Goal: Task Accomplishment & Management: Use online tool/utility

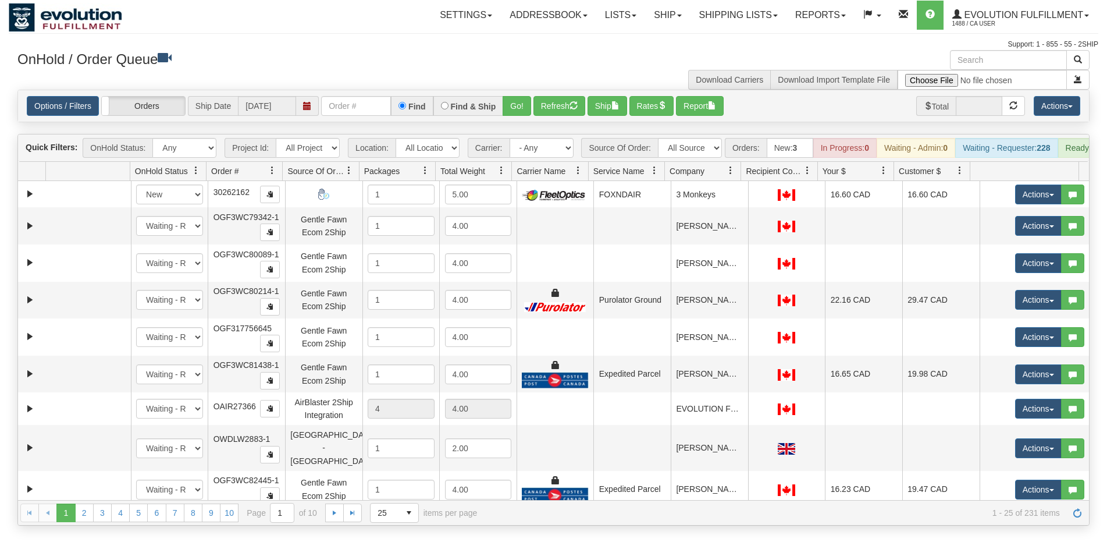
click at [367, 111] on input "text" at bounding box center [356, 106] width 70 height 20
type input "27178"
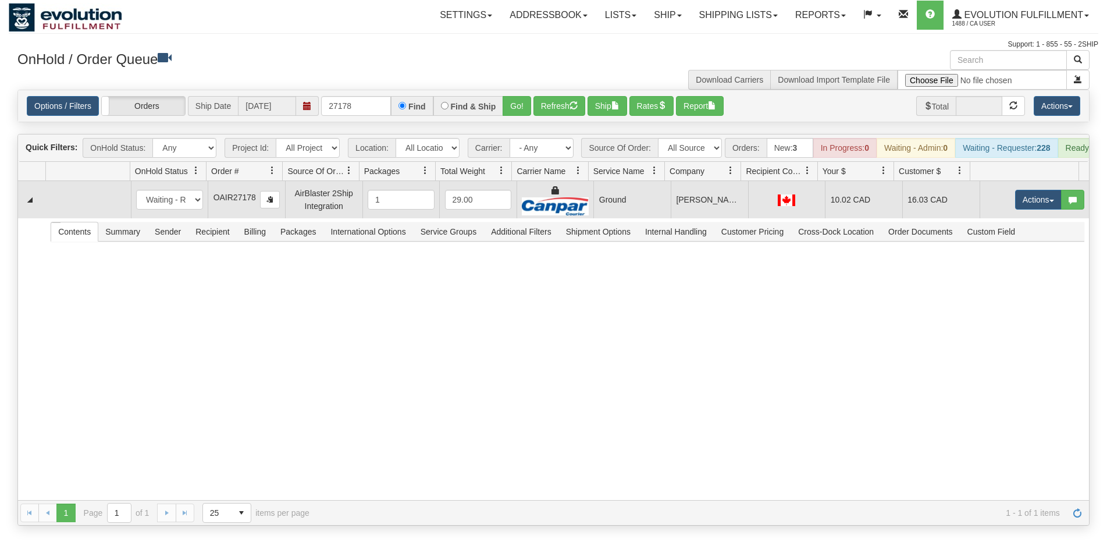
click at [619, 212] on td "Ground" at bounding box center [632, 199] width 77 height 37
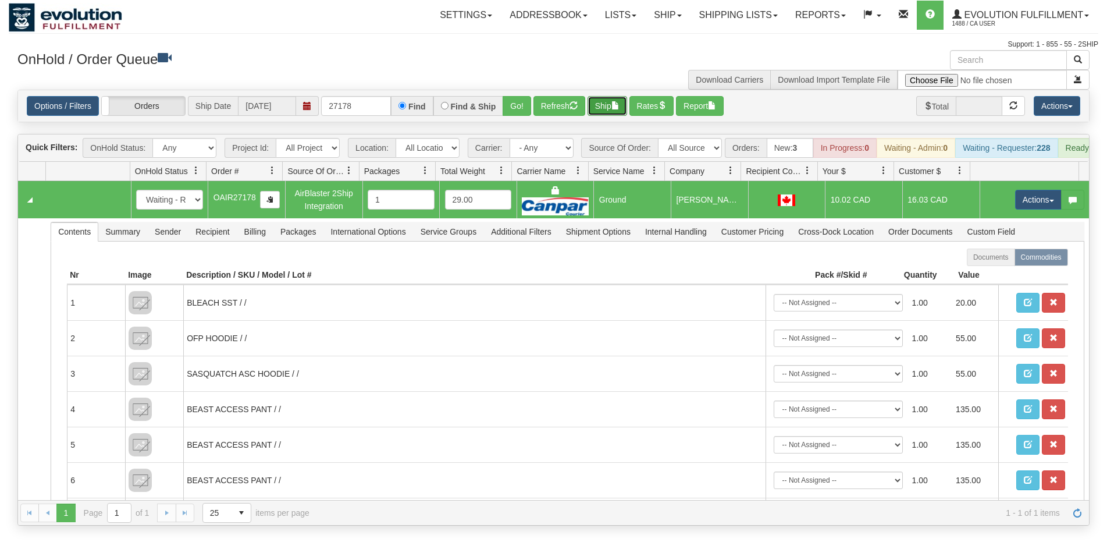
click at [615, 109] on button "Ship" at bounding box center [608, 106] width 40 height 20
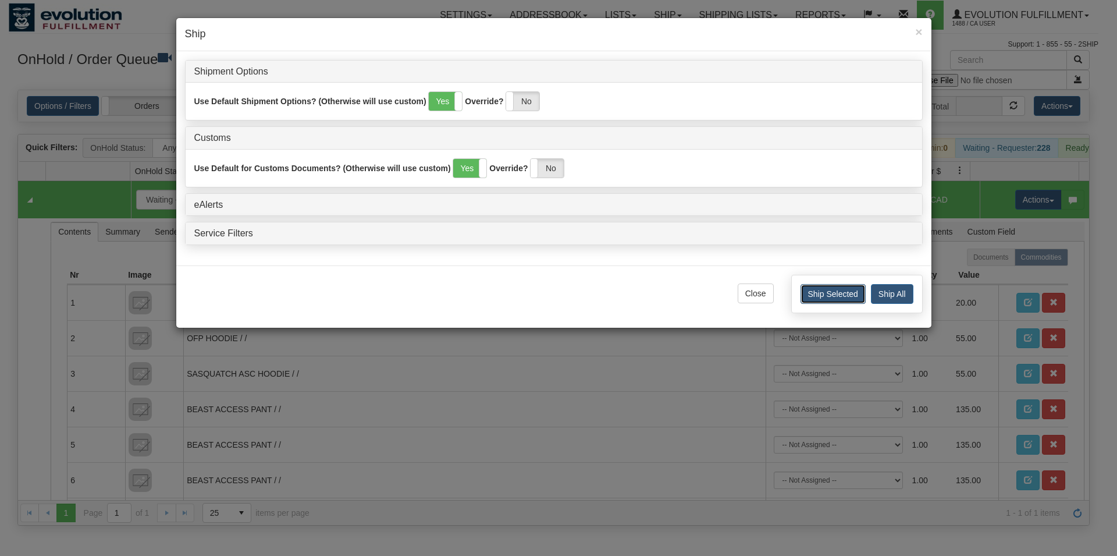
click at [808, 298] on button "Ship Selected" at bounding box center [833, 294] width 65 height 20
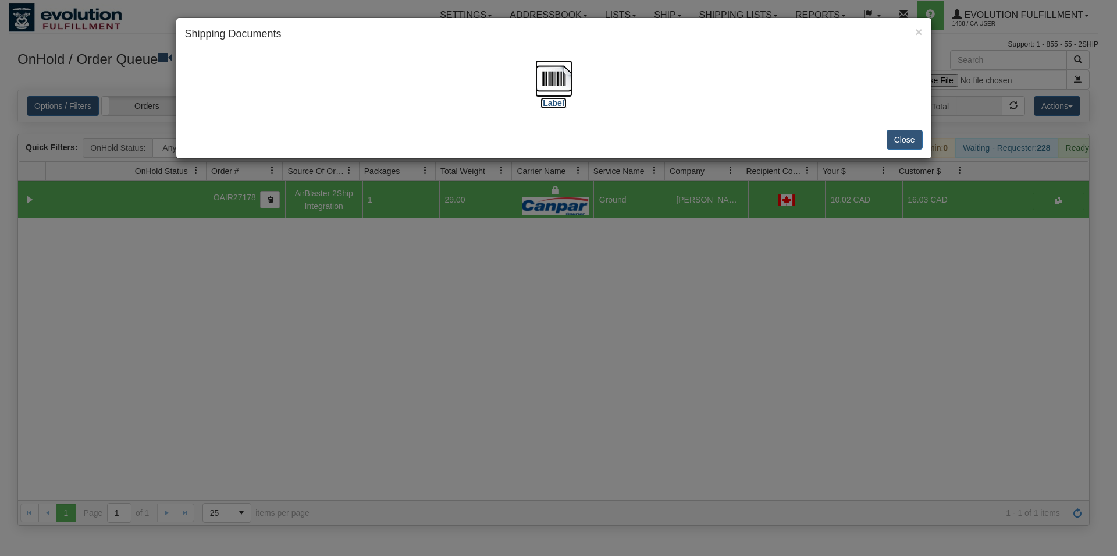
click at [556, 76] on img at bounding box center [553, 78] width 37 height 37
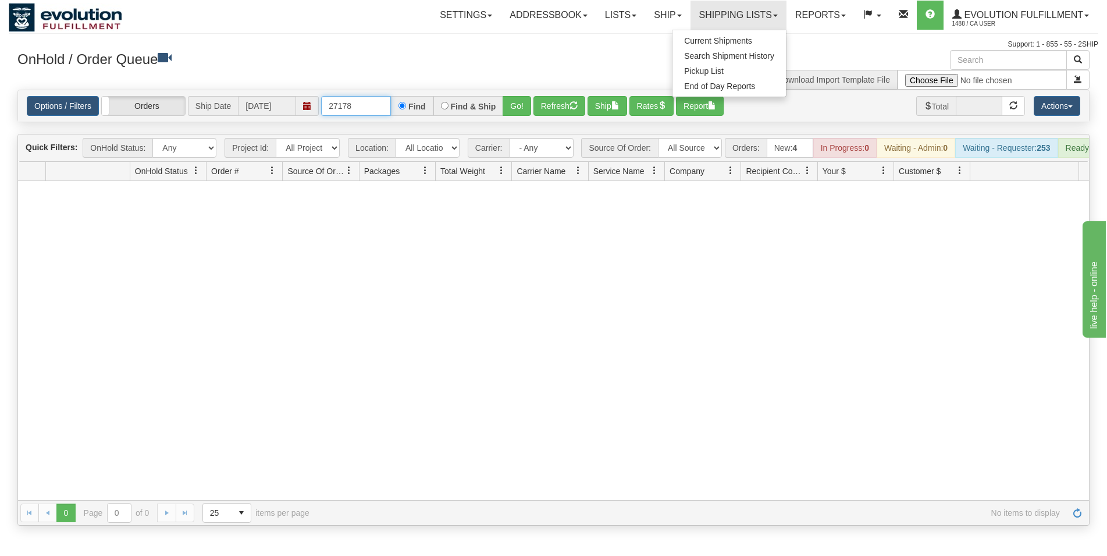
click at [379, 108] on input "27178" at bounding box center [356, 106] width 70 height 20
drag, startPoint x: 379, startPoint y: 108, endPoint x: 271, endPoint y: 103, distance: 108.3
click at [321, 103] on input "27178" at bounding box center [356, 106] width 70 height 20
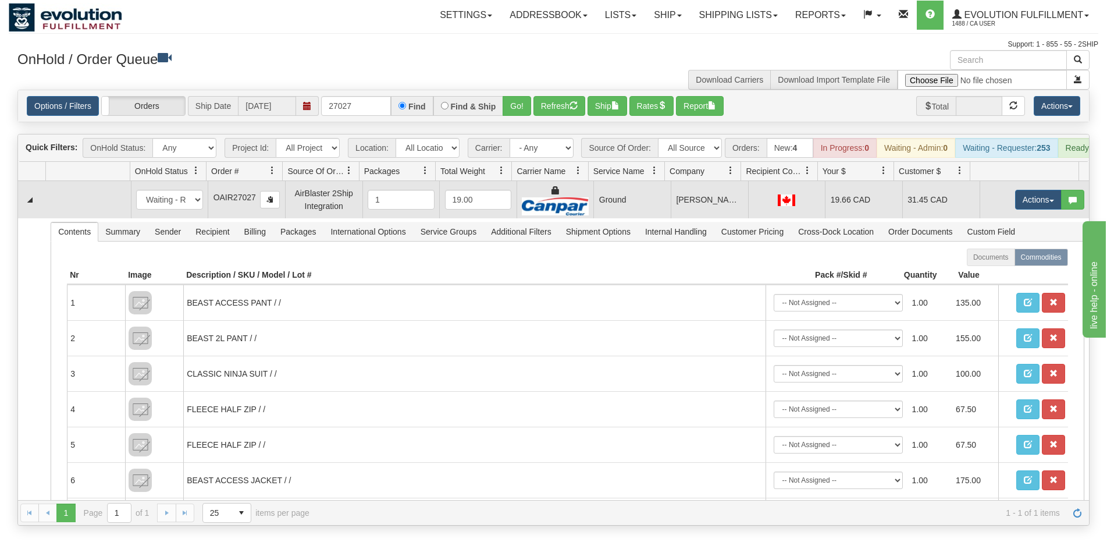
click at [644, 215] on td "Ground" at bounding box center [632, 199] width 77 height 37
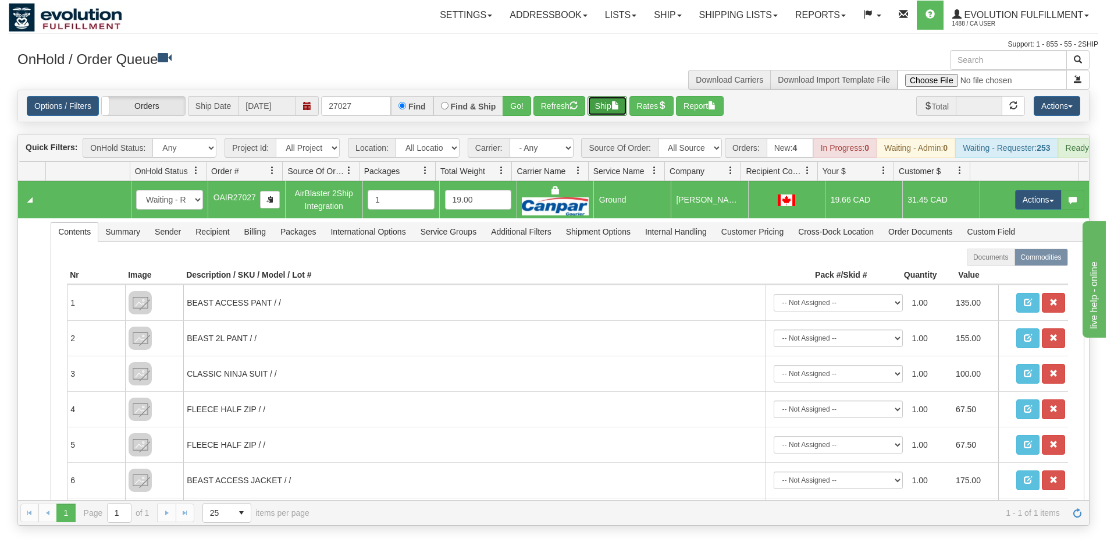
click at [612, 106] on button "Ship" at bounding box center [608, 106] width 40 height 20
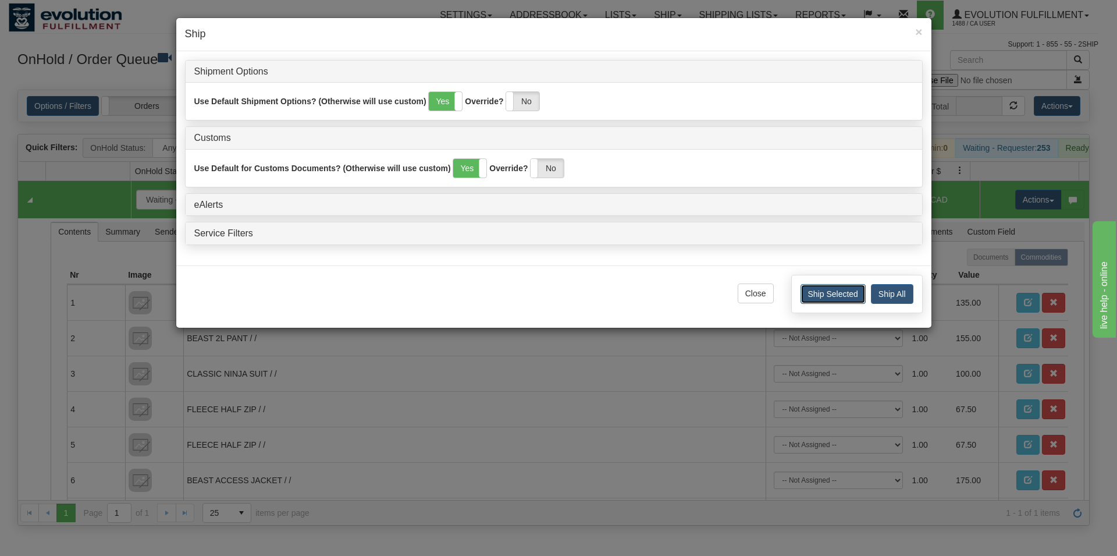
click at [817, 293] on button "Ship Selected" at bounding box center [833, 294] width 65 height 20
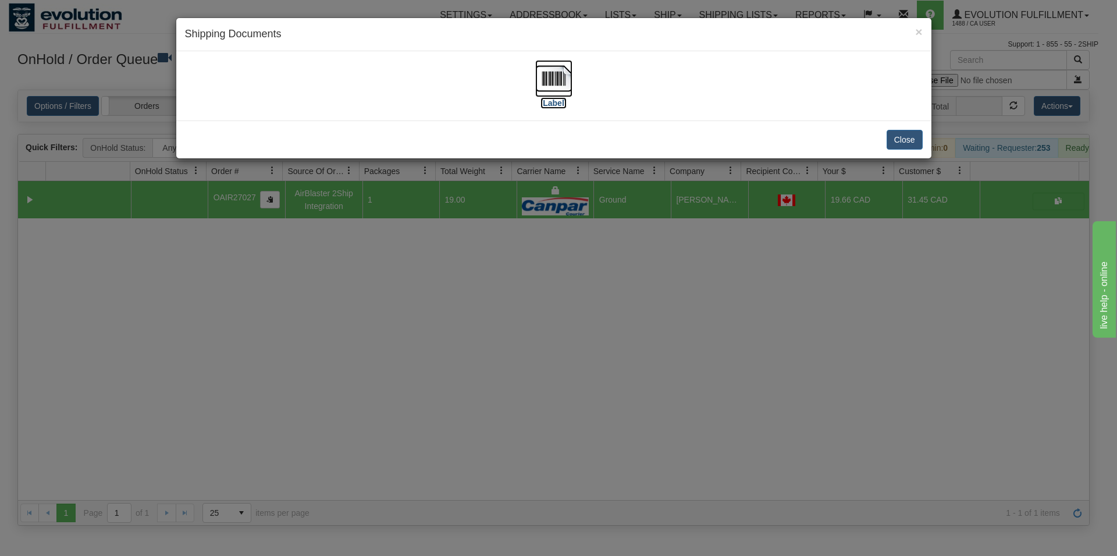
click at [559, 84] on img at bounding box center [553, 78] width 37 height 37
click at [901, 141] on button "Close" at bounding box center [905, 140] width 36 height 20
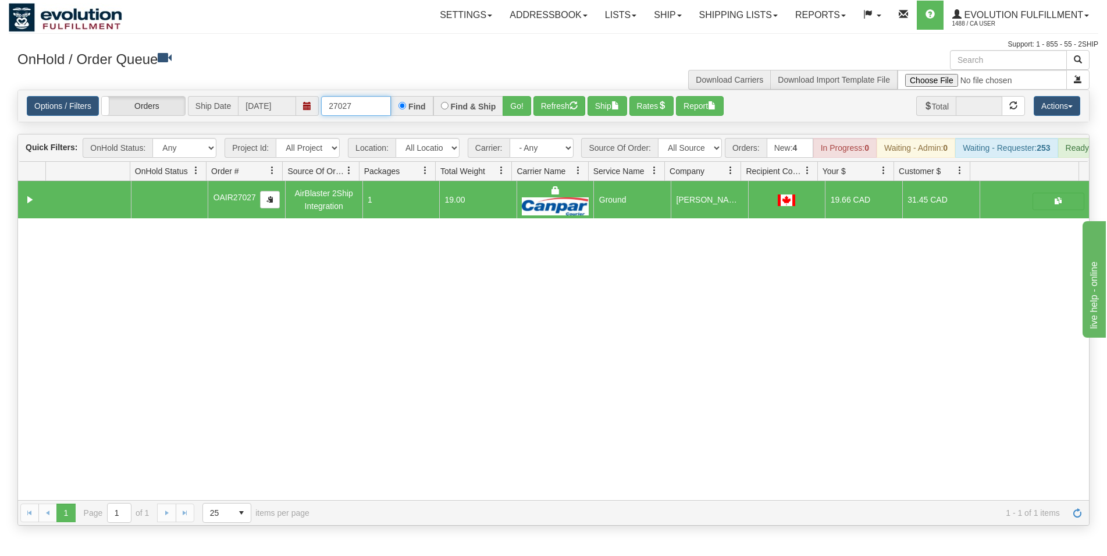
drag, startPoint x: 361, startPoint y: 109, endPoint x: 382, endPoint y: 111, distance: 21.0
click at [382, 111] on input "27027" at bounding box center [356, 106] width 70 height 20
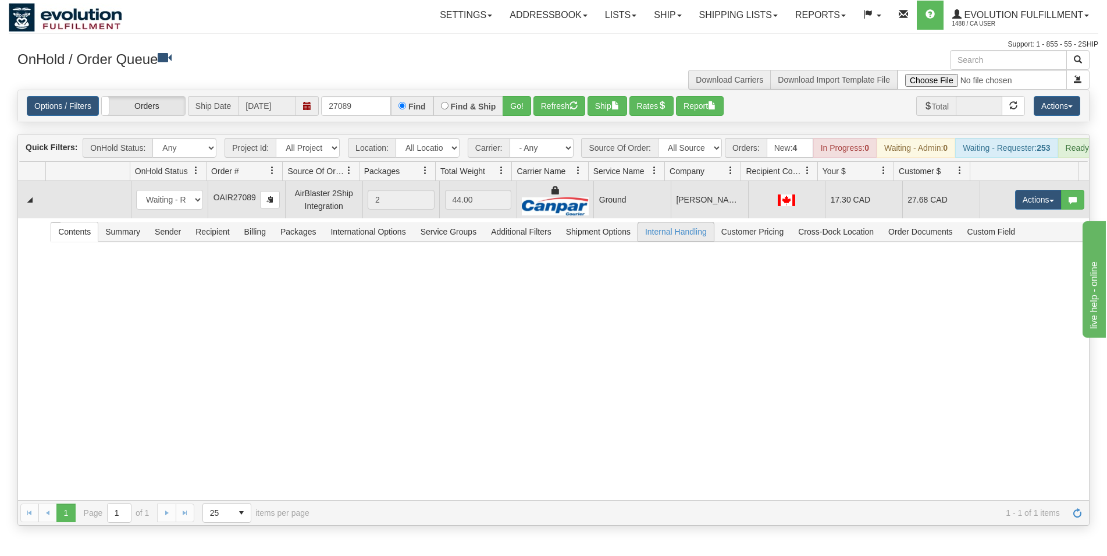
click at [651, 212] on td "Ground" at bounding box center [632, 199] width 77 height 37
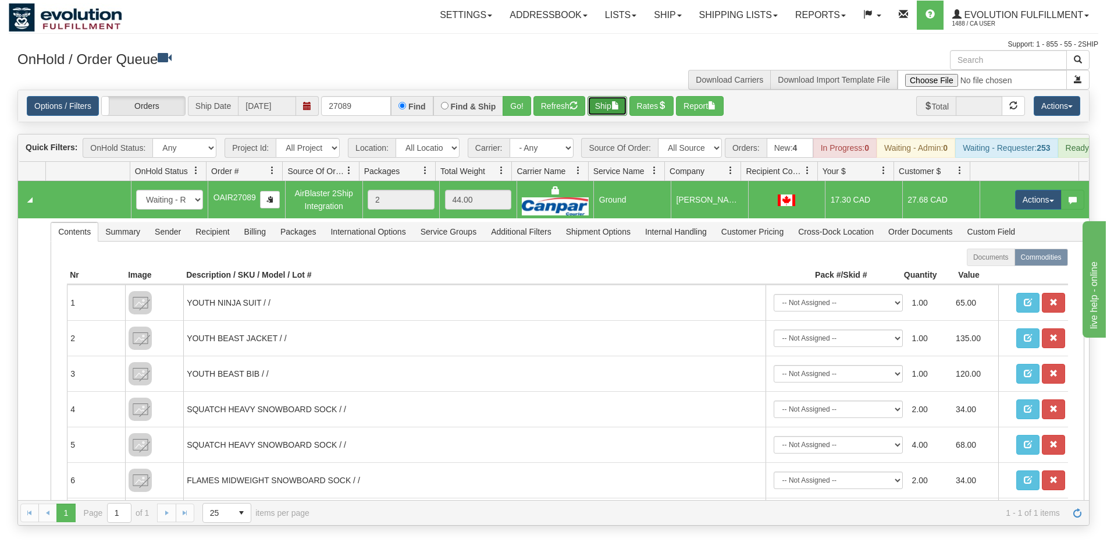
click at [616, 105] on button "Ship" at bounding box center [608, 106] width 40 height 20
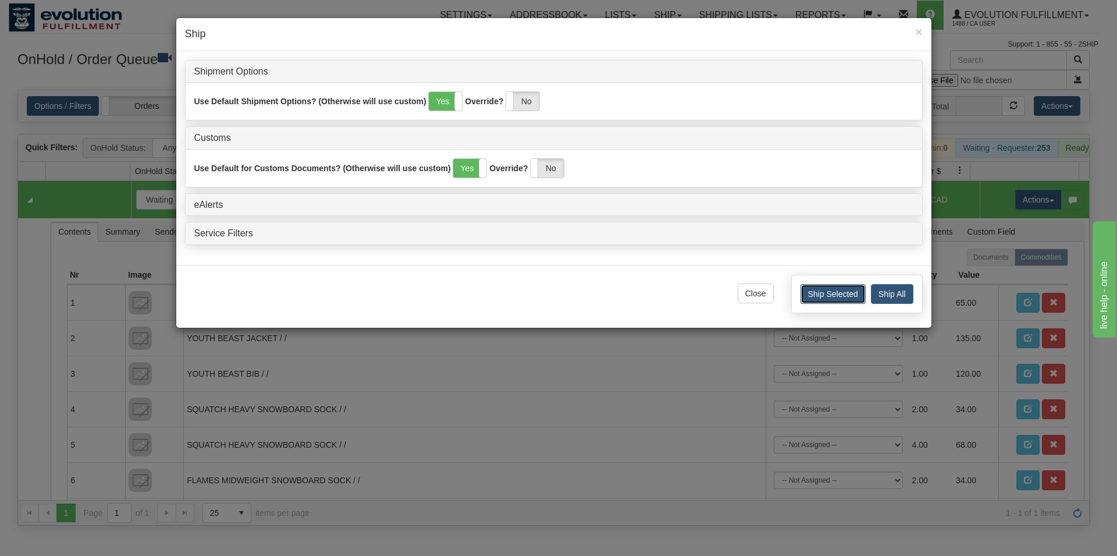
click at [823, 289] on button "Ship Selected" at bounding box center [833, 294] width 65 height 20
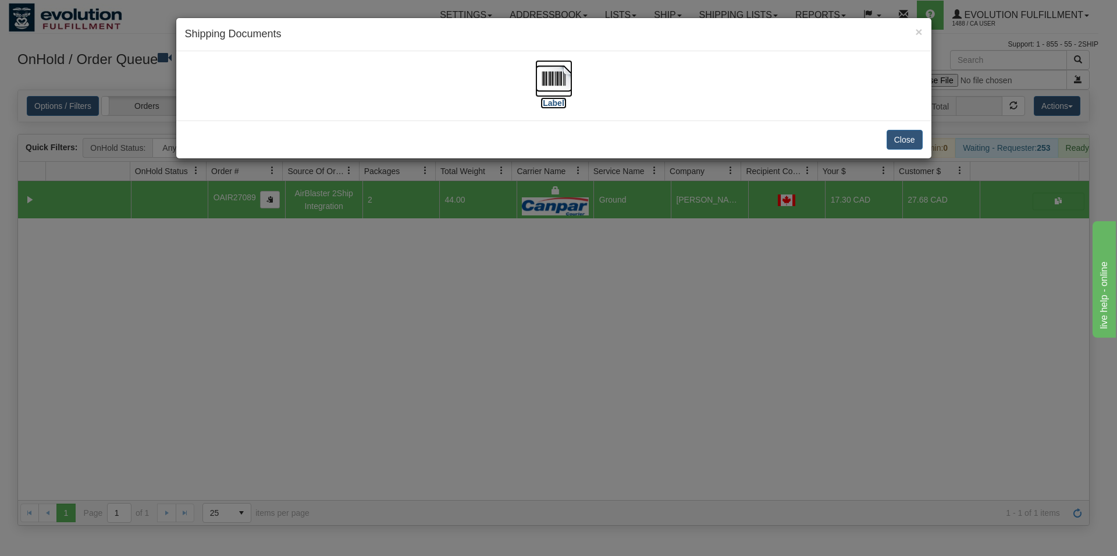
click at [567, 76] on img at bounding box center [553, 78] width 37 height 37
click at [893, 138] on button "Close" at bounding box center [905, 140] width 36 height 20
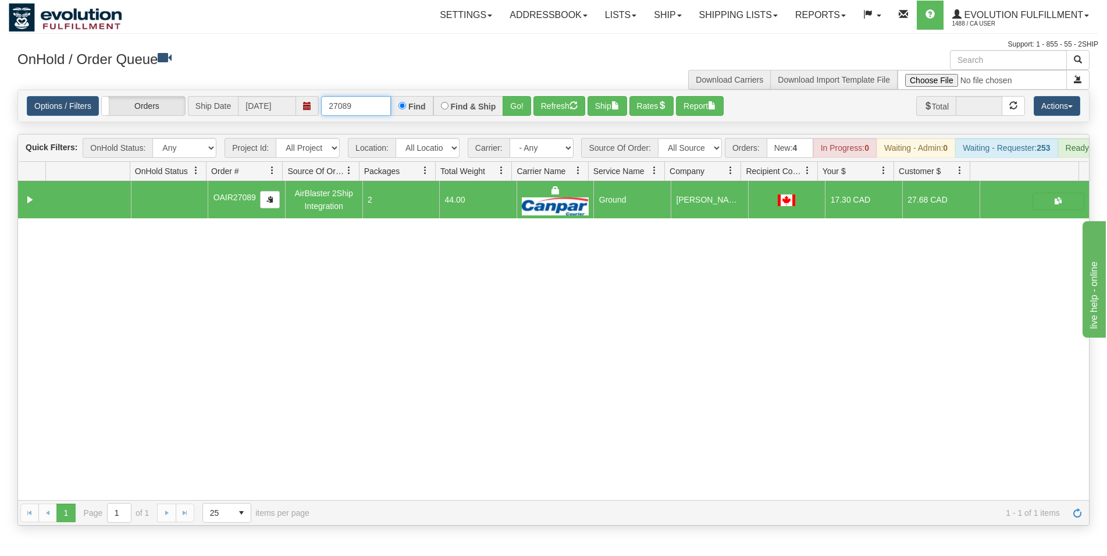
drag, startPoint x: 338, startPoint y: 105, endPoint x: 391, endPoint y: 111, distance: 53.9
click at [389, 107] on input "27089" at bounding box center [356, 106] width 70 height 20
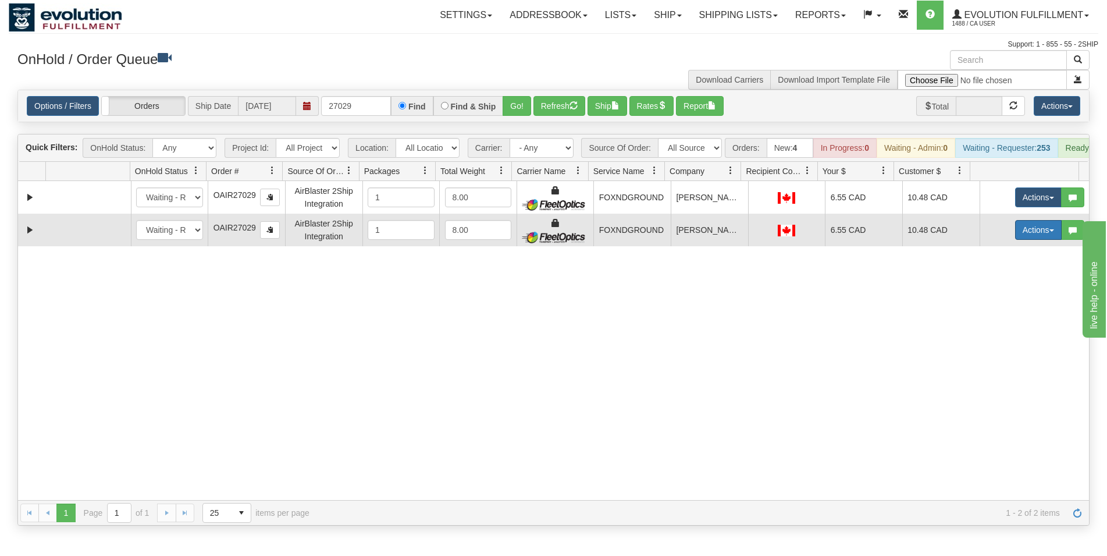
click at [1015, 237] on button "Actions" at bounding box center [1038, 230] width 47 height 20
click at [980, 287] on span "Rate All Services" at bounding box center [1015, 282] width 70 height 9
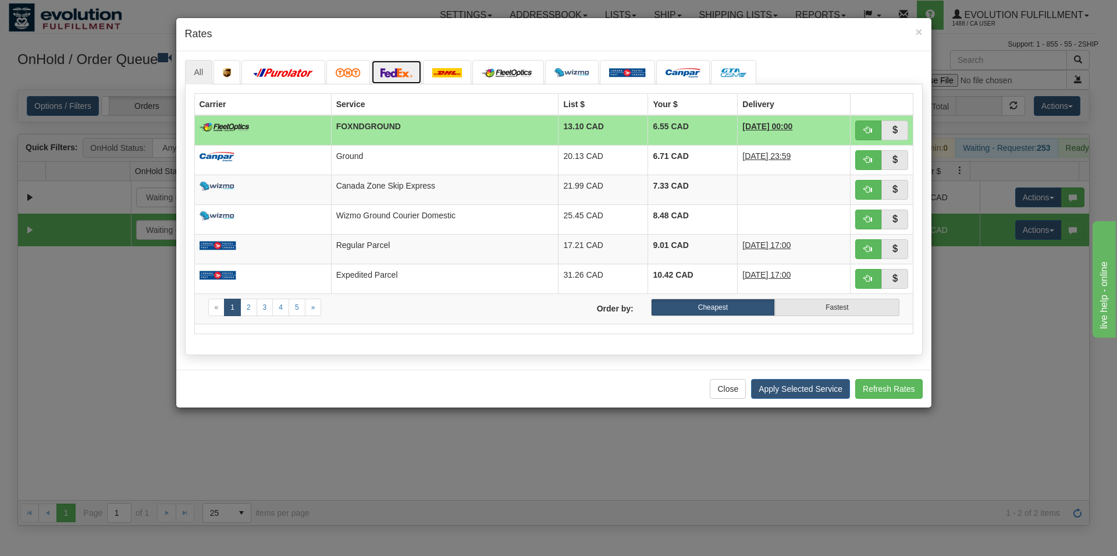
click at [393, 74] on img at bounding box center [397, 72] width 33 height 9
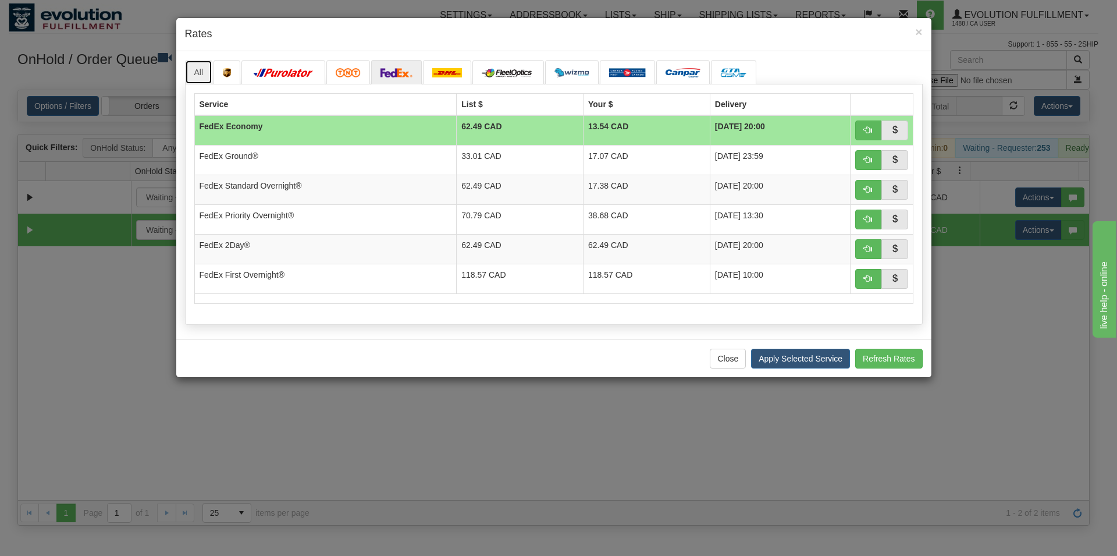
click at [207, 73] on link "All" at bounding box center [199, 72] width 28 height 24
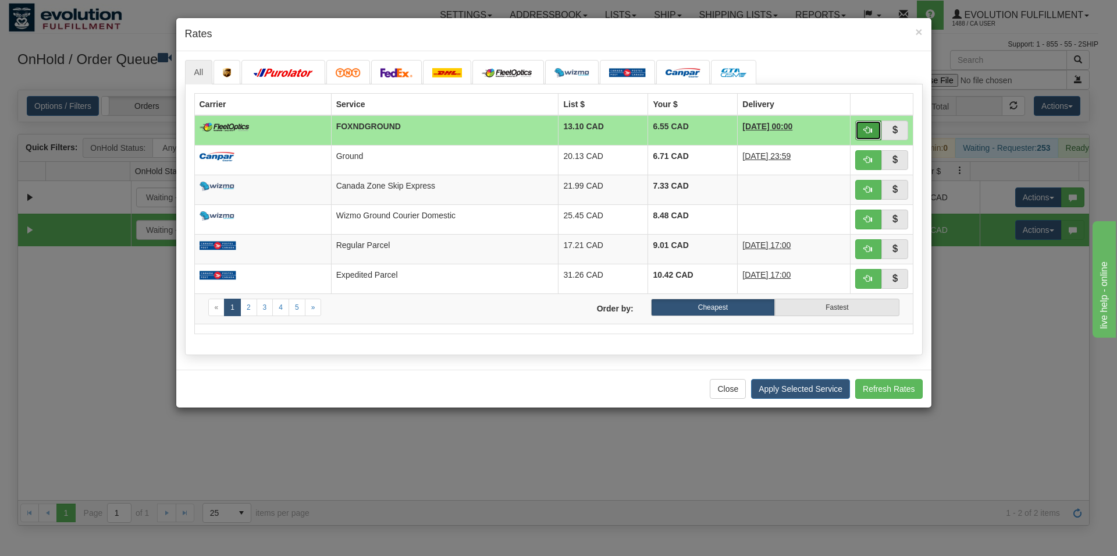
click at [869, 125] on button "button" at bounding box center [868, 130] width 27 height 20
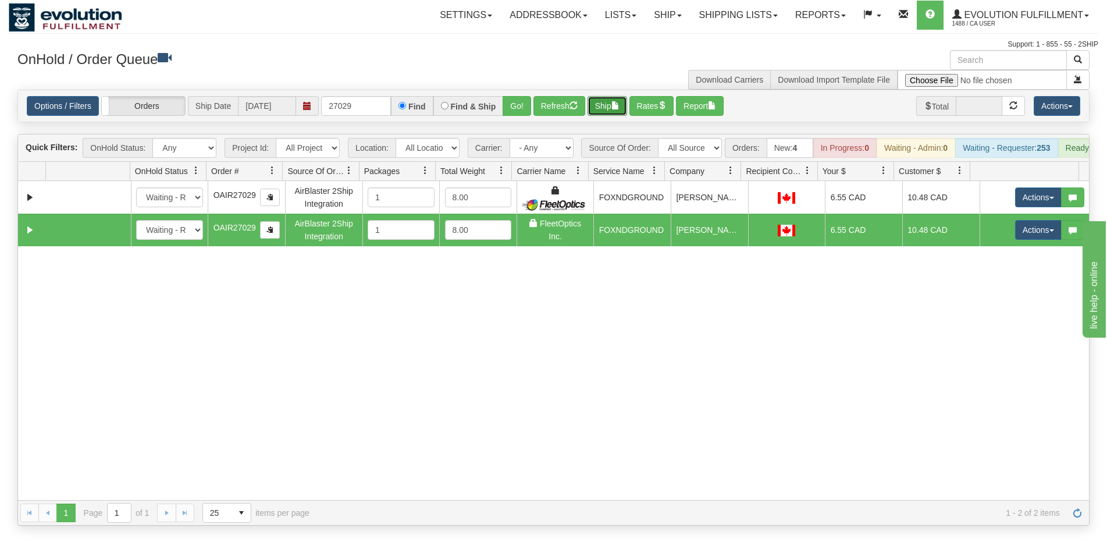
click at [617, 105] on button "Ship" at bounding box center [608, 106] width 40 height 20
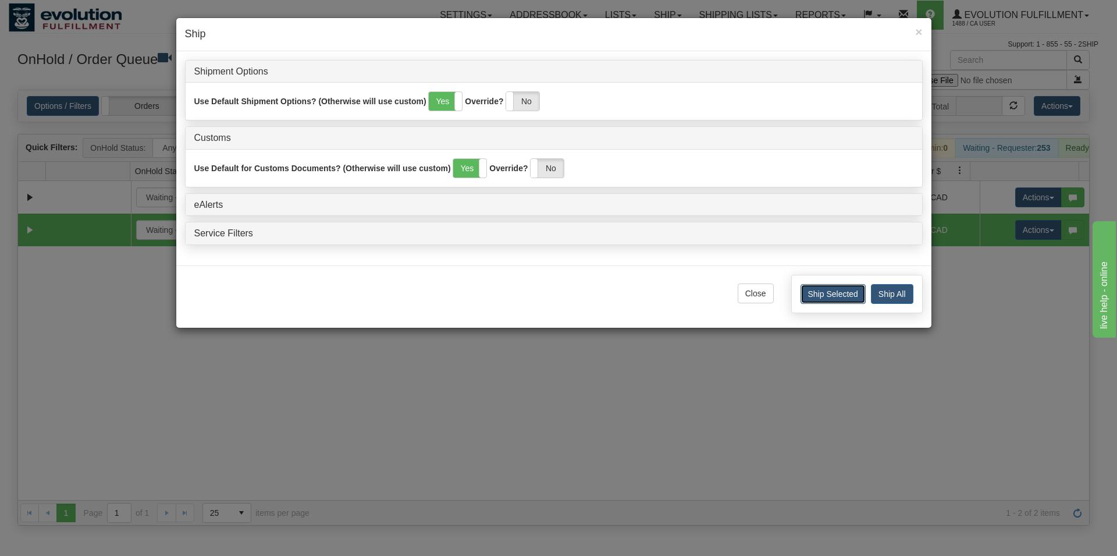
click at [837, 297] on button "Ship Selected" at bounding box center [833, 294] width 65 height 20
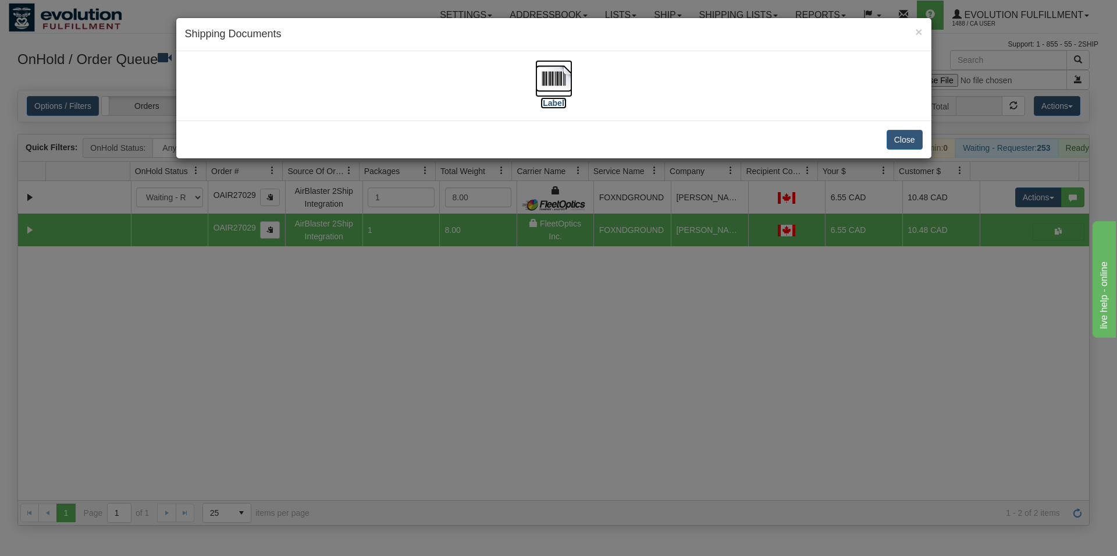
click at [550, 78] on img at bounding box center [553, 78] width 37 height 37
click at [900, 137] on button "Close" at bounding box center [905, 140] width 36 height 20
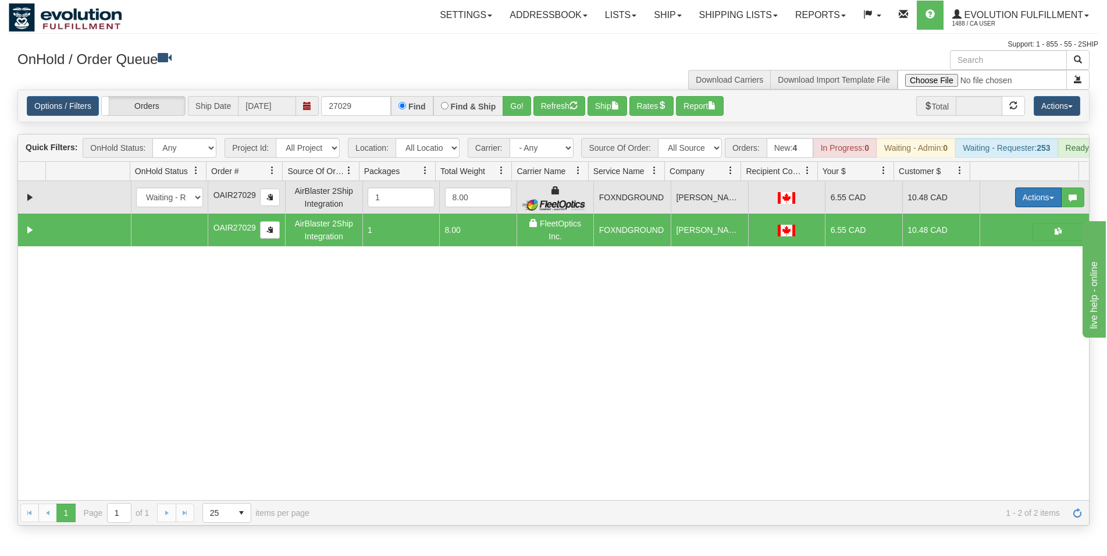
click at [1017, 203] on button "Actions" at bounding box center [1038, 197] width 47 height 20
click at [993, 285] on span "Delete" at bounding box center [995, 279] width 31 height 9
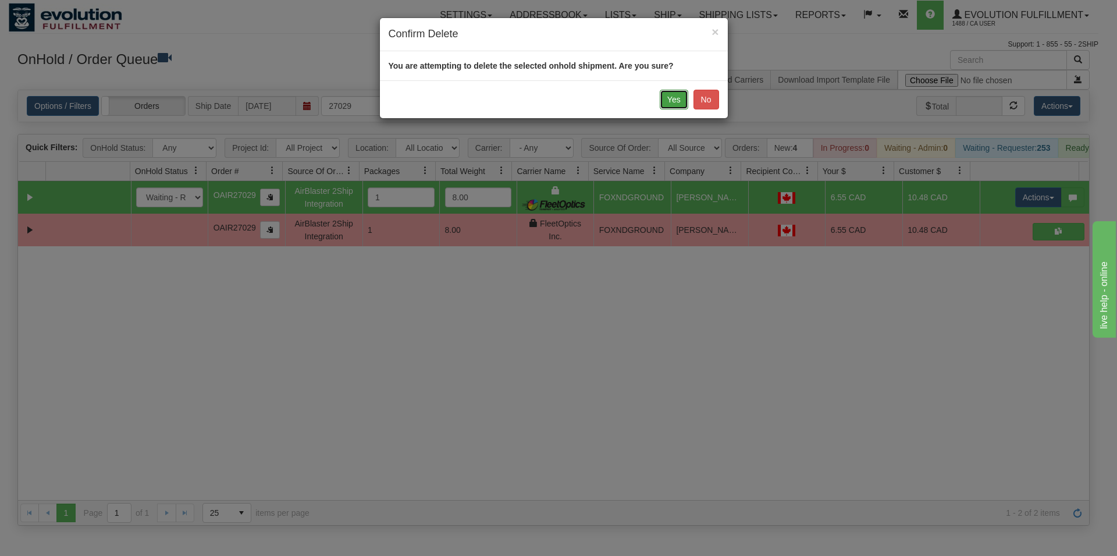
click at [672, 101] on button "Yes" at bounding box center [674, 100] width 29 height 20
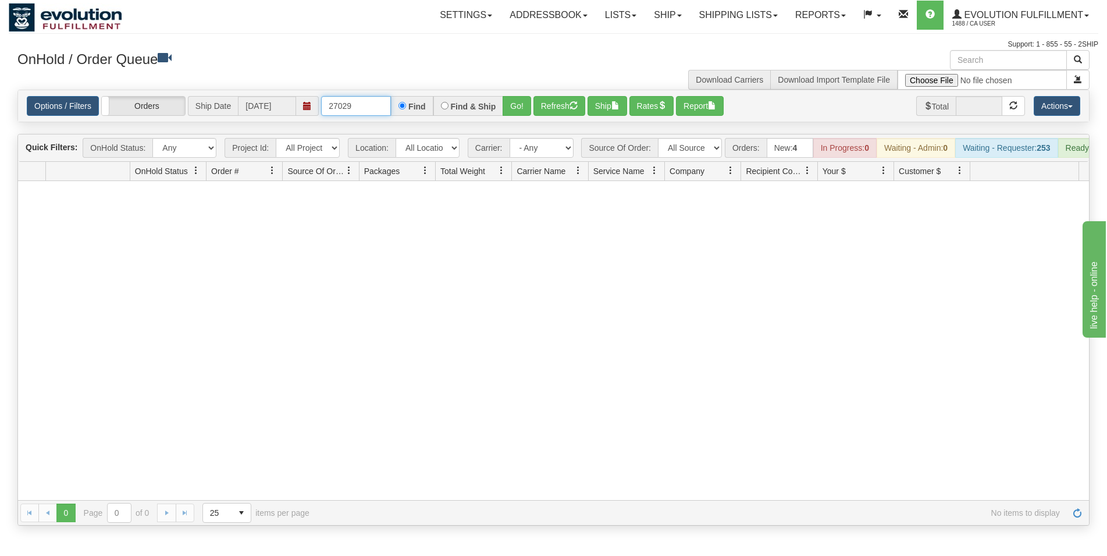
drag, startPoint x: 339, startPoint y: 108, endPoint x: 442, endPoint y: 119, distance: 103.6
click at [391, 116] on input "27029" at bounding box center [356, 106] width 70 height 20
type input "27194"
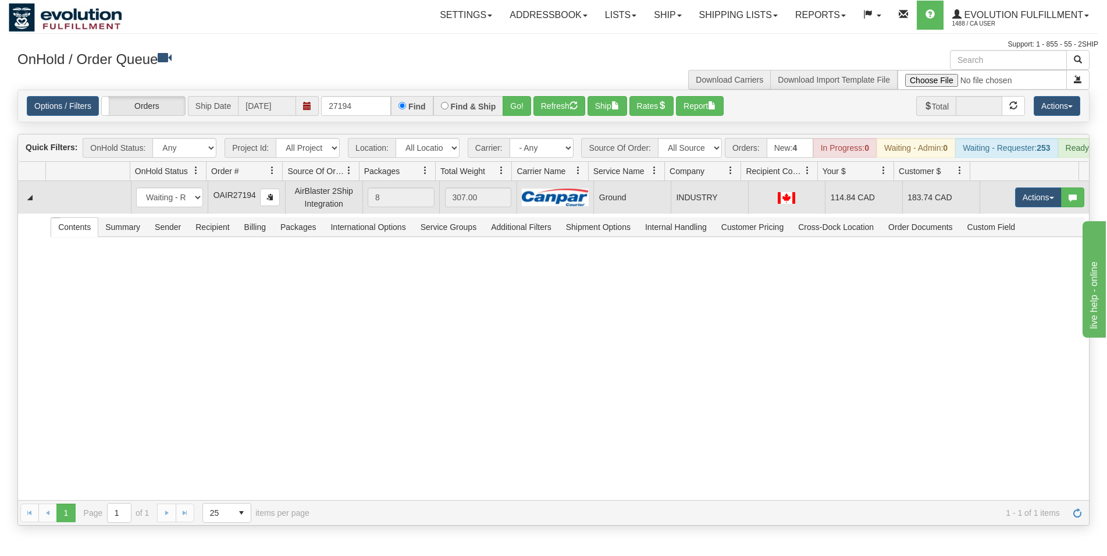
click at [710, 208] on td "INDUSTRY" at bounding box center [709, 197] width 77 height 33
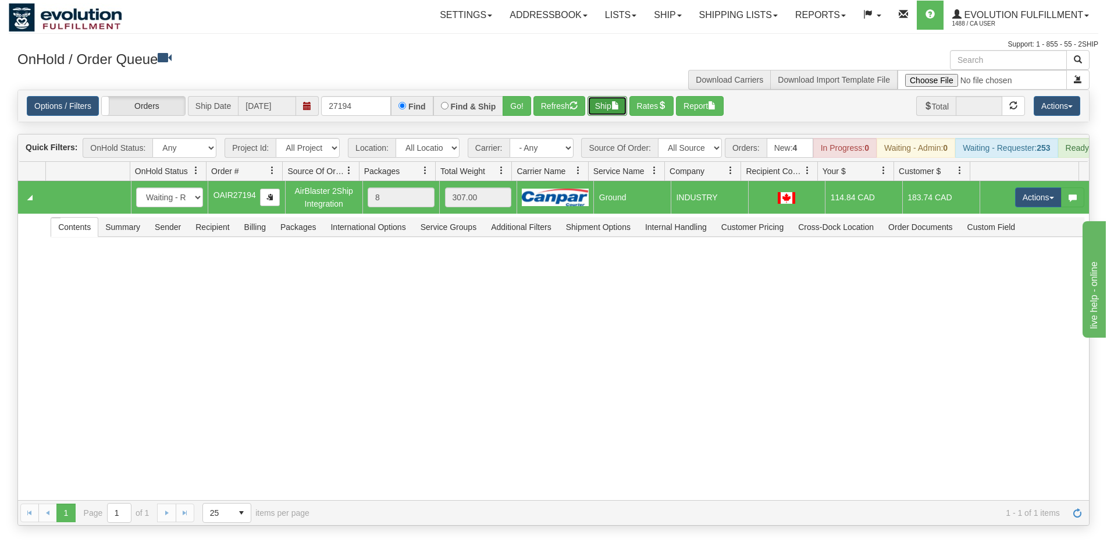
click at [614, 102] on button "Ship" at bounding box center [608, 106] width 40 height 20
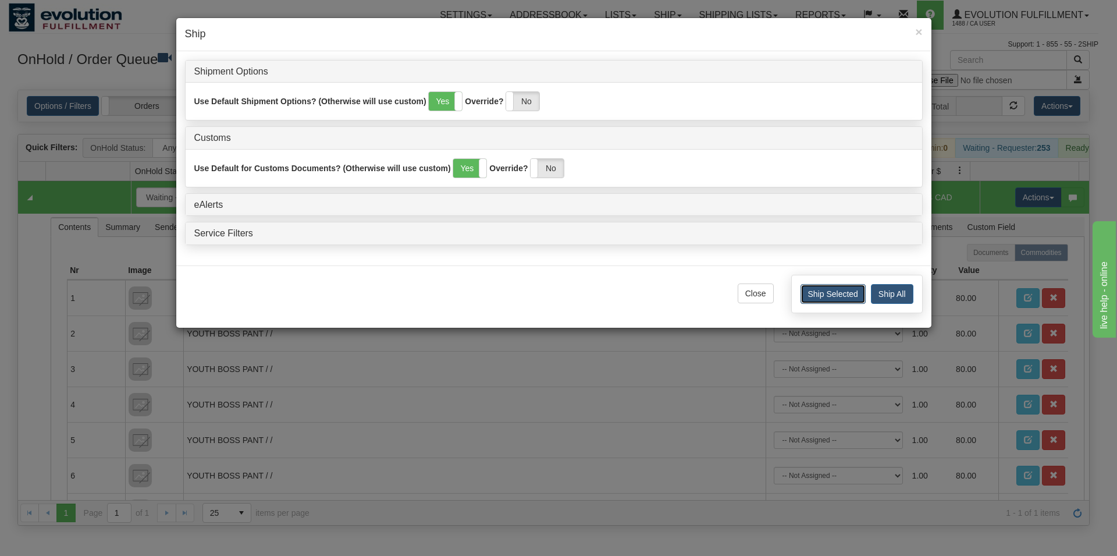
click at [810, 297] on button "Ship Selected" at bounding box center [833, 294] width 65 height 20
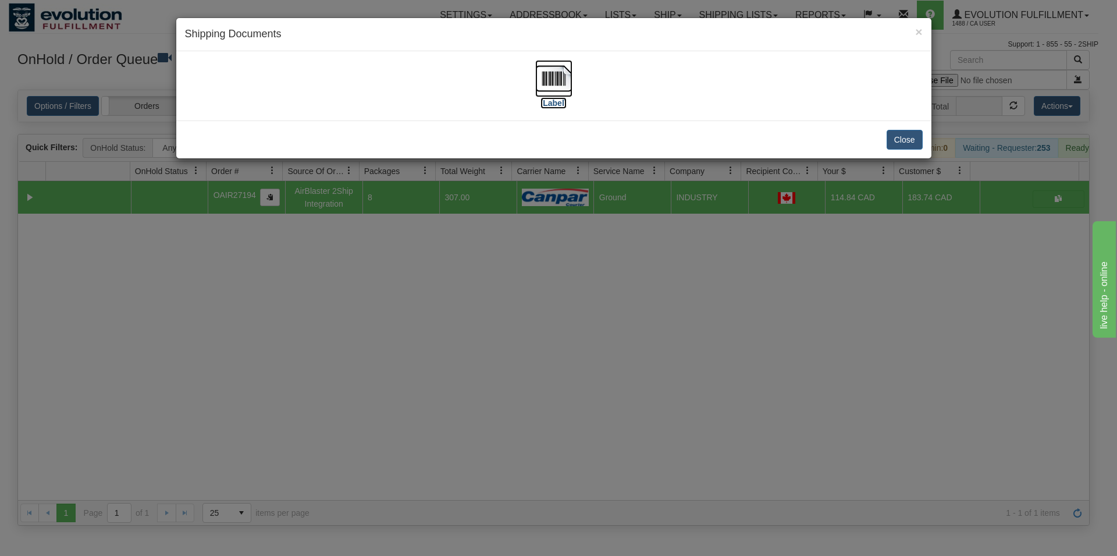
click at [570, 76] on img at bounding box center [553, 78] width 37 height 37
click at [565, 87] on img at bounding box center [553, 78] width 37 height 37
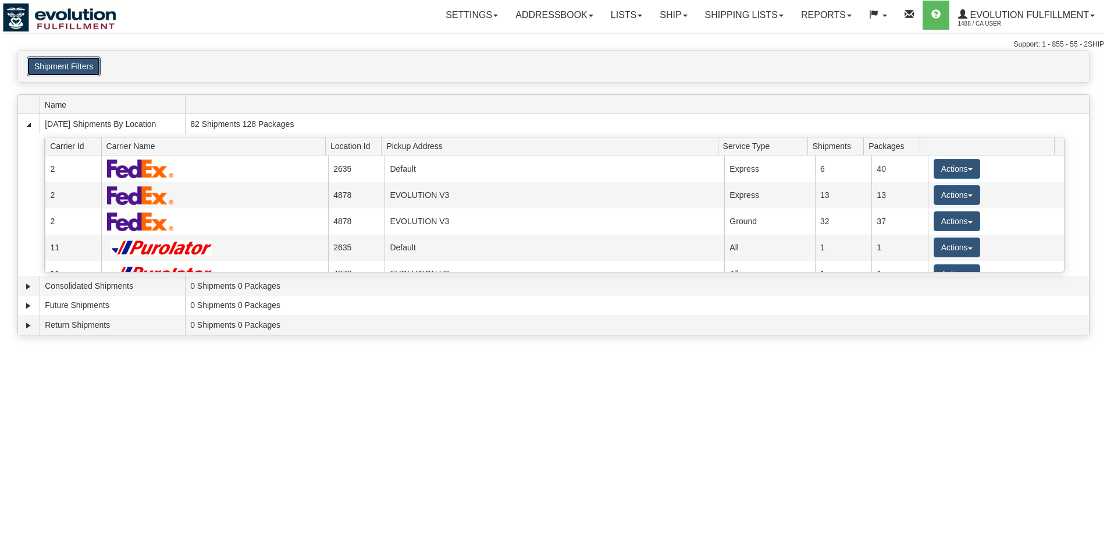
click at [87, 70] on button "Shipment Filters" at bounding box center [64, 66] width 74 height 20
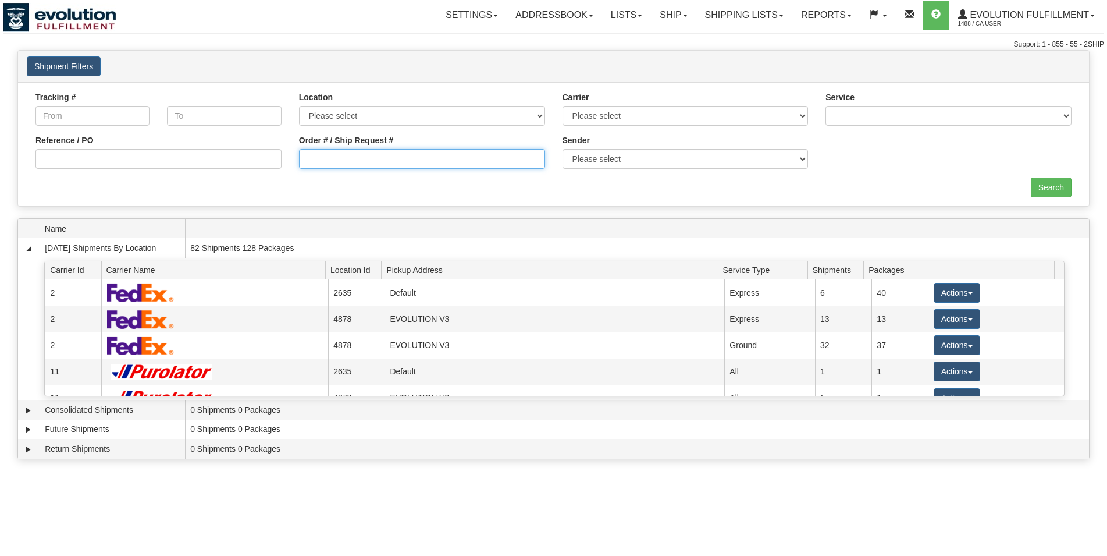
click at [338, 161] on input "Order # / Ship Request #" at bounding box center [422, 159] width 246 height 20
type input "27178"
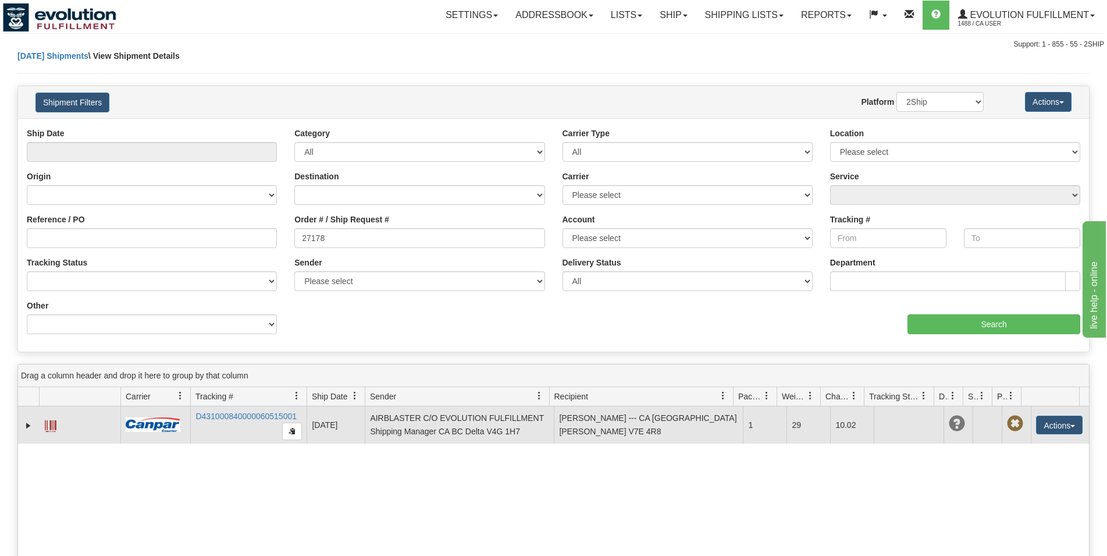
click at [51, 425] on span at bounding box center [51, 426] width 12 height 12
